Goal: Task Accomplishment & Management: Complete application form

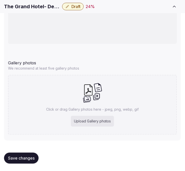
scroll to position [9, 0]
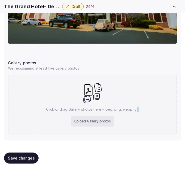
drag, startPoint x: 162, startPoint y: 92, endPoint x: 136, endPoint y: 101, distance: 27.0
click at [136, 101] on div "Click or drag Gallery photos here - jpeg, png, webp, gif Upload Gallery photos" at bounding box center [92, 105] width 169 height 60
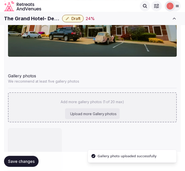
scroll to position [613, 0]
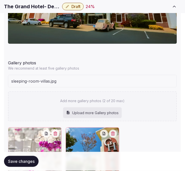
drag, startPoint x: 99, startPoint y: 100, endPoint x: 100, endPoint y: 97, distance: 3.4
click at [100, 97] on div "Add more gallery photos (2 of 20 max) Upload more Gallery photos" at bounding box center [92, 106] width 169 height 30
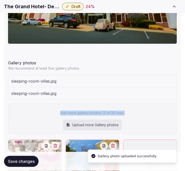
drag, startPoint x: 158, startPoint y: 101, endPoint x: 169, endPoint y: 98, distance: 12.3
click at [169, 98] on div "sleeping-room-villas.jpg sleeping-room-villas.jpg Add more gallery photos (3 of…" at bounding box center [92, 104] width 169 height 59
click at [169, 98] on div "sleeping-room-villas.jpg" at bounding box center [92, 93] width 168 height 12
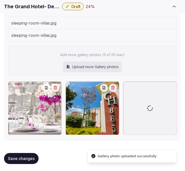
scroll to position [672, 0]
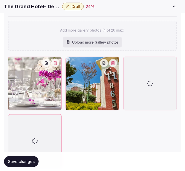
drag, startPoint x: 145, startPoint y: 29, endPoint x: 143, endPoint y: 29, distance: 2.5
click at [143, 29] on div "Add more gallery photos (4 of 20 max) Upload more Gallery photos" at bounding box center [92, 36] width 169 height 30
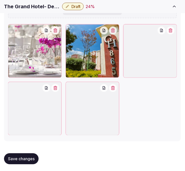
scroll to position [705, 0]
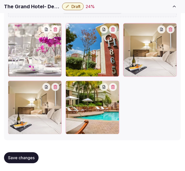
click at [58, 83] on button "button" at bounding box center [55, 87] width 8 height 8
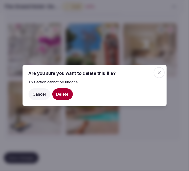
click at [56, 94] on button "Delete" at bounding box center [62, 94] width 21 height 12
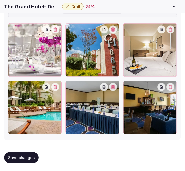
click at [55, 28] on icon "button" at bounding box center [55, 30] width 4 height 4
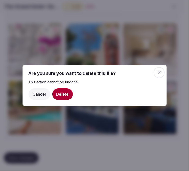
click at [56, 93] on button "Delete" at bounding box center [62, 94] width 21 height 12
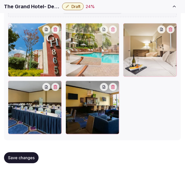
drag, startPoint x: 130, startPoint y: 27, endPoint x: 77, endPoint y: 38, distance: 54.6
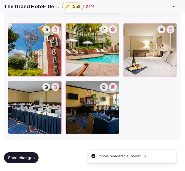
click at [27, 158] on span "Save changes" at bounding box center [21, 157] width 27 height 5
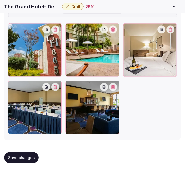
click at [17, 157] on span "Save changes" at bounding box center [21, 157] width 27 height 5
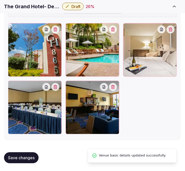
drag, startPoint x: 25, startPoint y: 158, endPoint x: 44, endPoint y: 128, distance: 34.5
click at [25, 158] on span "Save changes" at bounding box center [21, 157] width 27 height 5
click at [78, 6] on span "Draft" at bounding box center [75, 6] width 9 height 5
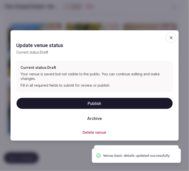
click at [114, 103] on button "Publish" at bounding box center [95, 103] width 156 height 11
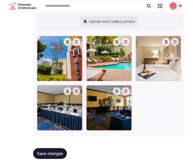
scroll to position [611, 0]
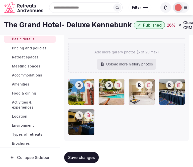
click at [31, 47] on span "Pricing and policies" at bounding box center [29, 48] width 35 height 5
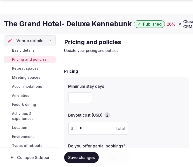
scroll to position [219, 0]
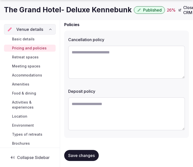
click at [84, 16] on div "The Grand Hotel- Deluxe Kennebunk Published 26 % Close CRM View listing Admin v…" at bounding box center [96, 10] width 193 height 15
click at [84, 13] on h1 "The Grand Hotel- Deluxe Kennebunk" at bounding box center [68, 10] width 128 height 10
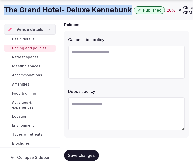
click at [84, 13] on h1 "The Grand Hotel- Deluxe Kennebunk" at bounding box center [68, 10] width 128 height 10
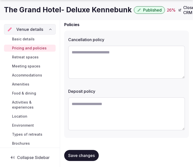
click at [117, 67] on textarea at bounding box center [126, 62] width 117 height 33
paste textarea "**********"
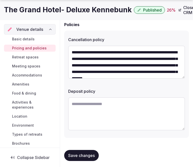
scroll to position [16, 0]
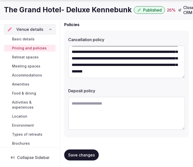
type textarea "**********"
drag, startPoint x: 101, startPoint y: 102, endPoint x: 101, endPoint y: 105, distance: 3.5
click at [101, 105] on textarea at bounding box center [126, 113] width 117 height 33
paste textarea "**********"
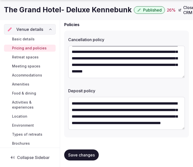
scroll to position [9, 0]
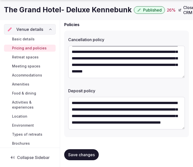
click at [98, 124] on textarea "**********" at bounding box center [126, 113] width 117 height 33
type textarea "**********"
click at [80, 152] on span "Save changes" at bounding box center [81, 154] width 27 height 5
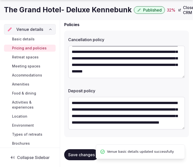
click at [75, 153] on span "Save changes" at bounding box center [81, 154] width 27 height 5
click at [29, 53] on div "Basic details Pricing and policies Retreat spaces Meeting spaces Accommodations…" at bounding box center [30, 91] width 52 height 113
click at [29, 56] on span "Retreat spaces" at bounding box center [25, 57] width 27 height 5
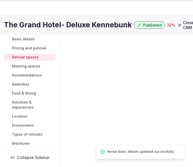
scroll to position [1, 0]
